Goal: Information Seeking & Learning: Learn about a topic

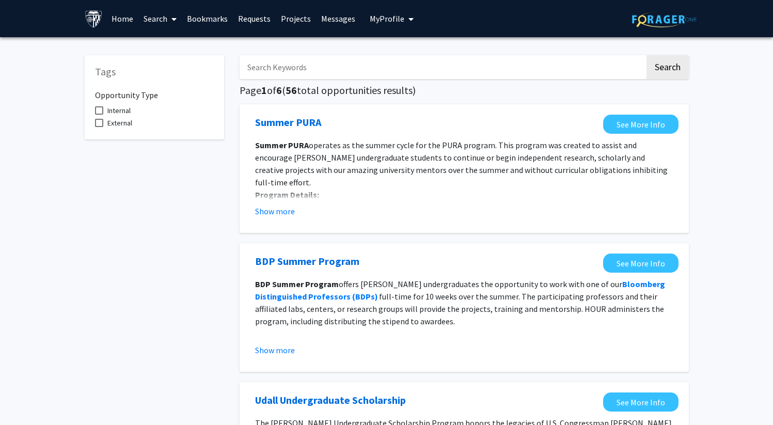
click at [129, 21] on link "Home" at bounding box center [122, 19] width 32 height 36
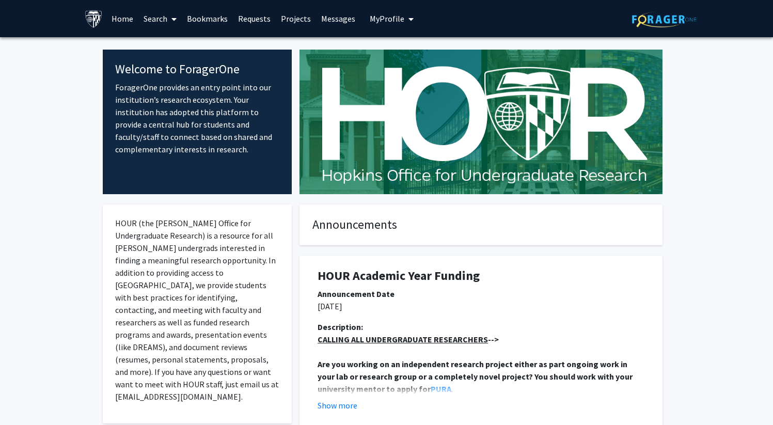
click at [406, 24] on span "My profile dropdown to access profile and logout" at bounding box center [408, 19] width 9 height 36
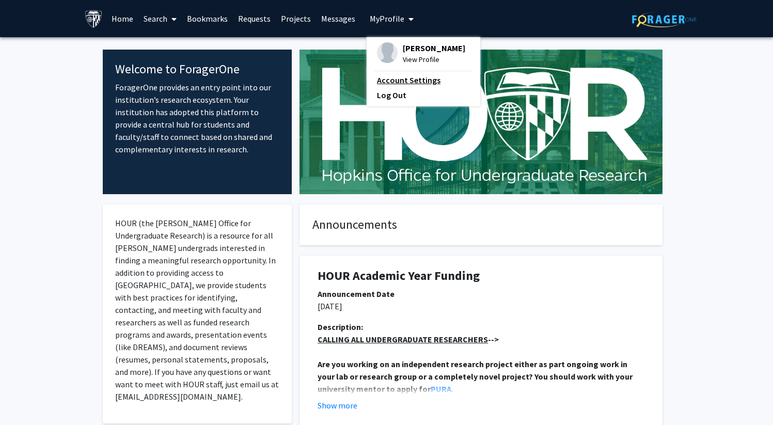
click at [411, 78] on link "Account Settings" at bounding box center [423, 80] width 93 height 12
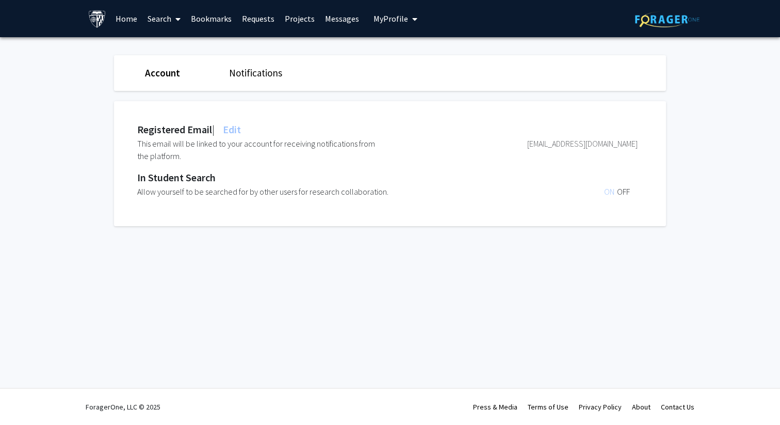
click at [393, 18] on span "My Profile" at bounding box center [391, 18] width 35 height 10
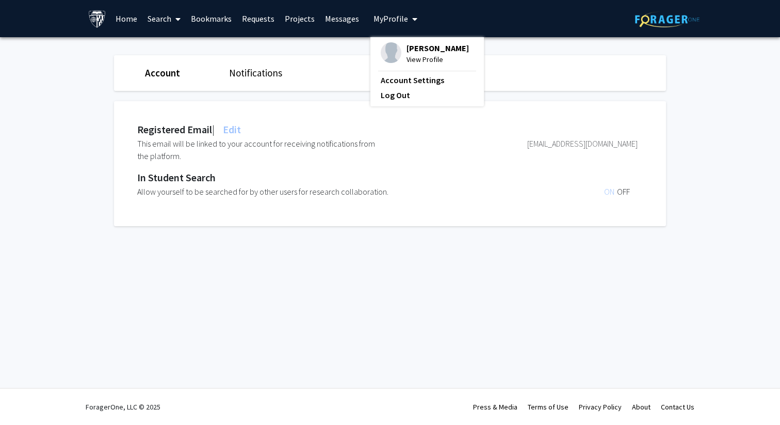
click at [407, 52] on span "[PERSON_NAME]" at bounding box center [438, 47] width 62 height 11
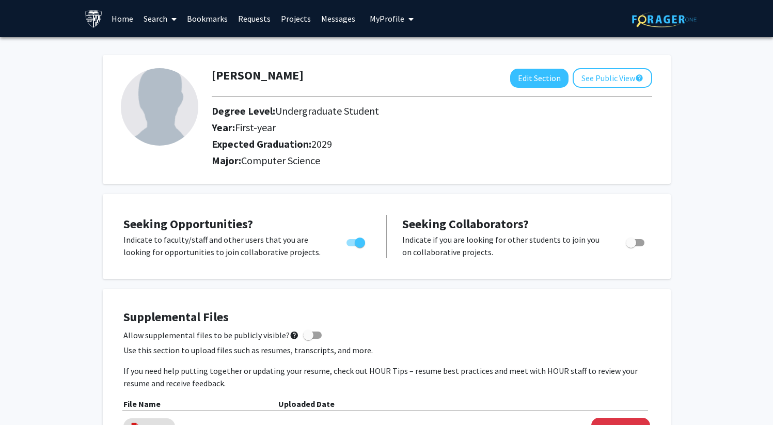
click at [282, 22] on link "Projects" at bounding box center [296, 19] width 40 height 36
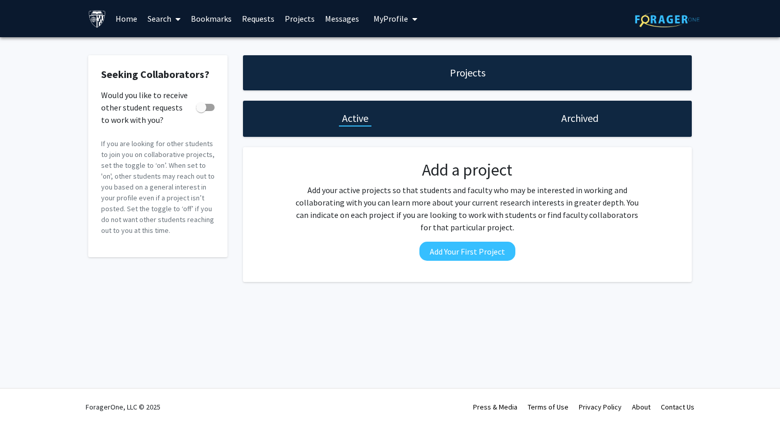
click at [287, 23] on link "Projects" at bounding box center [300, 19] width 40 height 36
click at [529, 113] on div "Archived" at bounding box center [580, 119] width 225 height 36
click at [165, 22] on link "Search" at bounding box center [163, 19] width 43 height 36
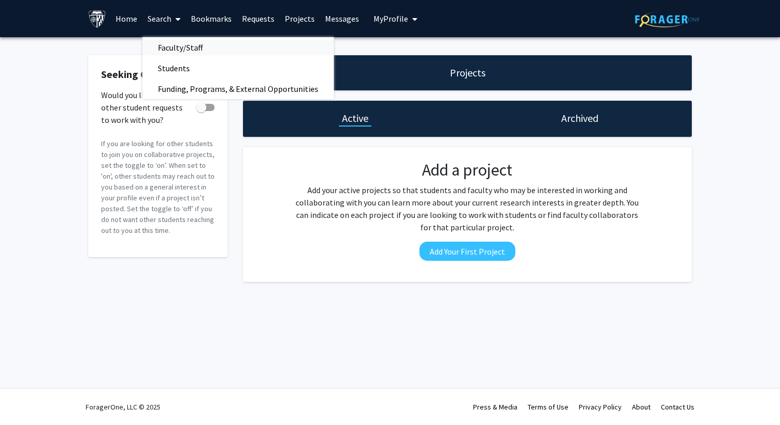
click at [185, 43] on span "Faculty/Staff" at bounding box center [180, 47] width 76 height 21
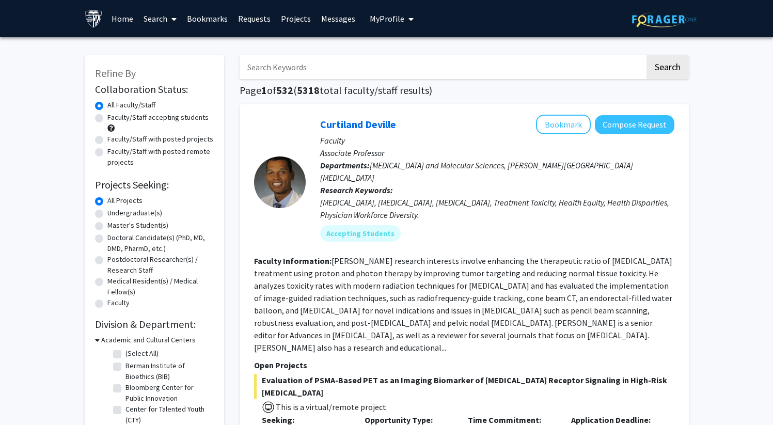
click at [128, 214] on label "Undergraduate(s)" at bounding box center [134, 212] width 55 height 11
click at [114, 214] on input "Undergraduate(s)" at bounding box center [110, 210] width 7 height 7
radio input "true"
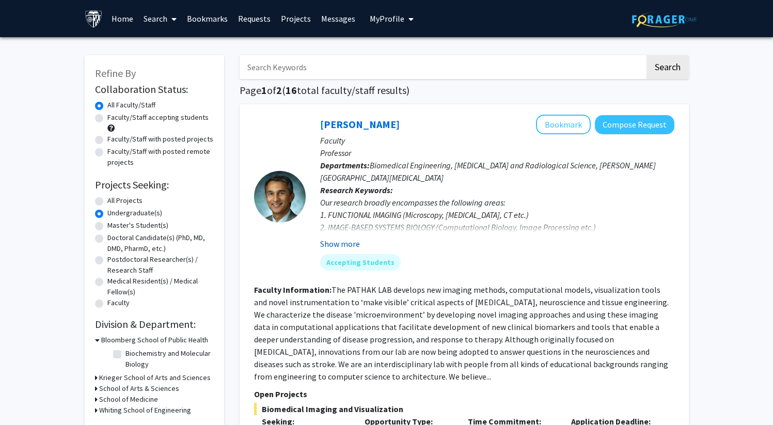
click at [345, 242] on button "Show more" at bounding box center [340, 243] width 40 height 12
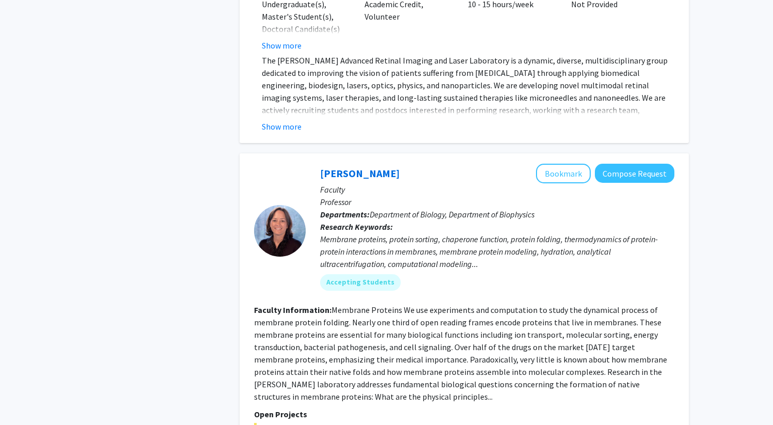
scroll to position [4594, 0]
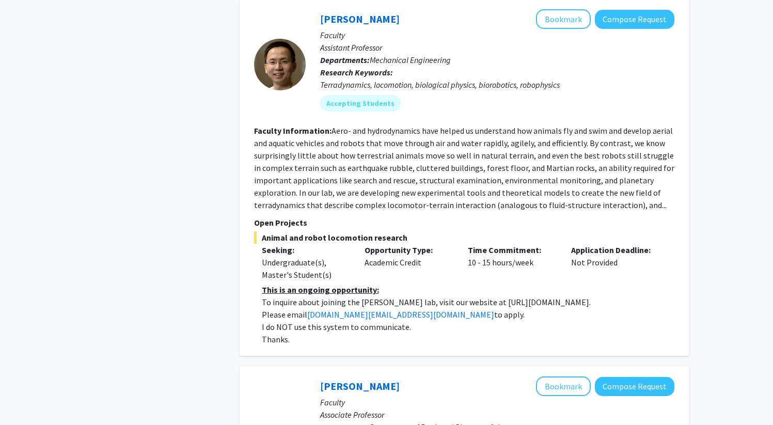
scroll to position [364, 0]
